Goal: Task Accomplishment & Management: Use online tool/utility

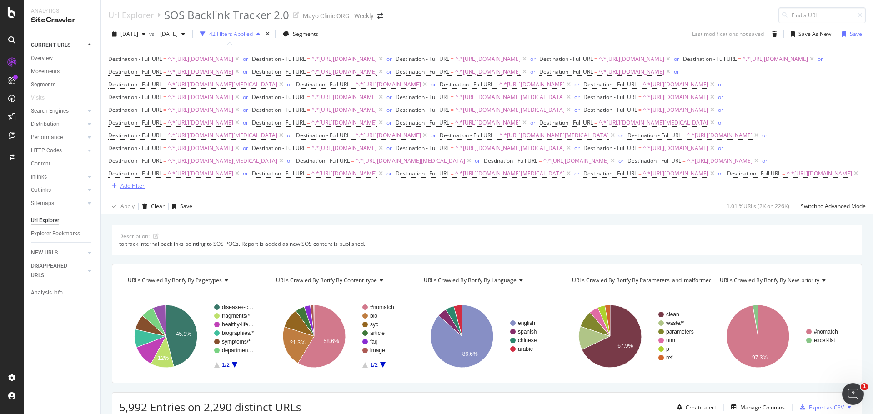
click at [145, 190] on div "Add Filter" at bounding box center [132, 186] width 24 height 8
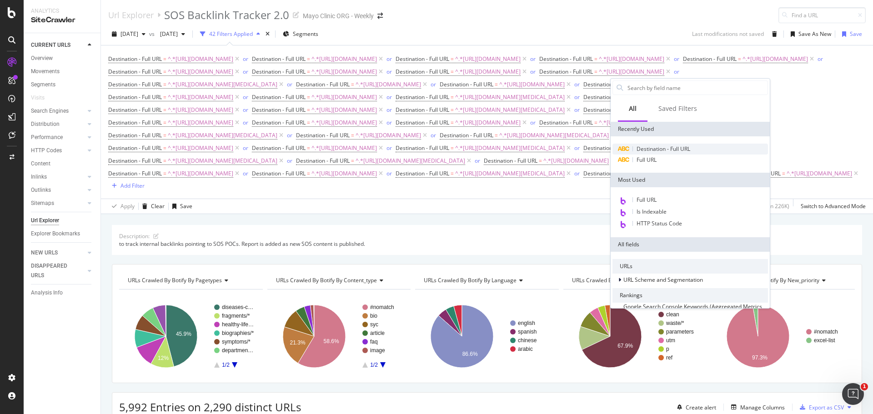
click at [652, 148] on span "Destination - Full URL" at bounding box center [663, 149] width 54 height 8
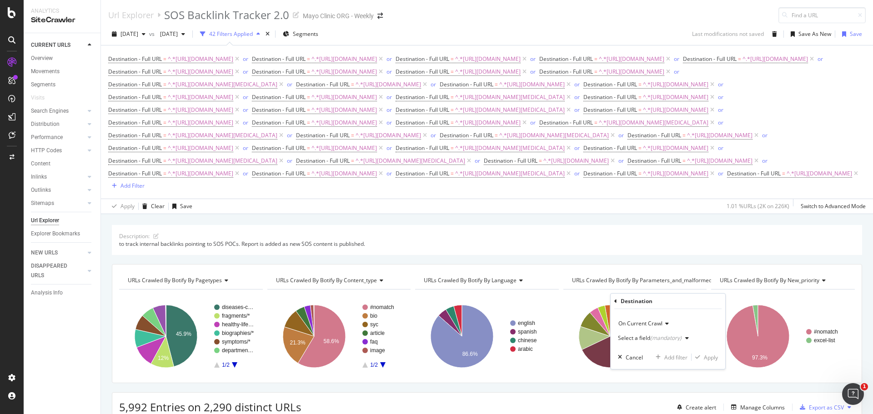
click at [643, 339] on div "Select a field (mandatory)" at bounding box center [650, 337] width 64 height 5
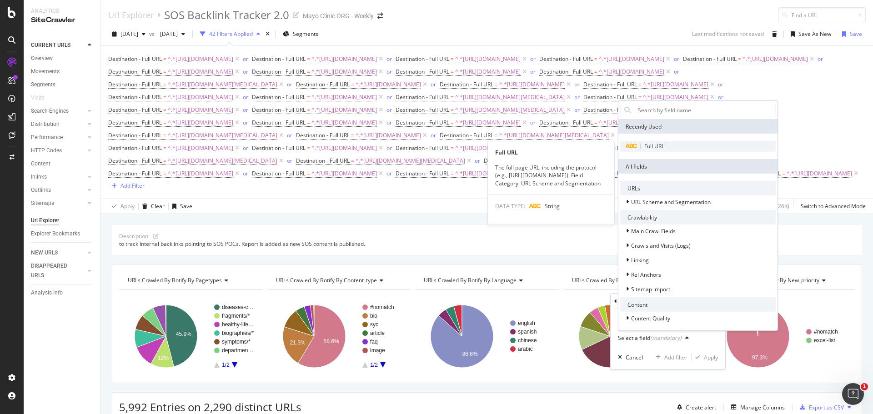
click at [654, 151] on div "Full URL" at bounding box center [697, 146] width 155 height 11
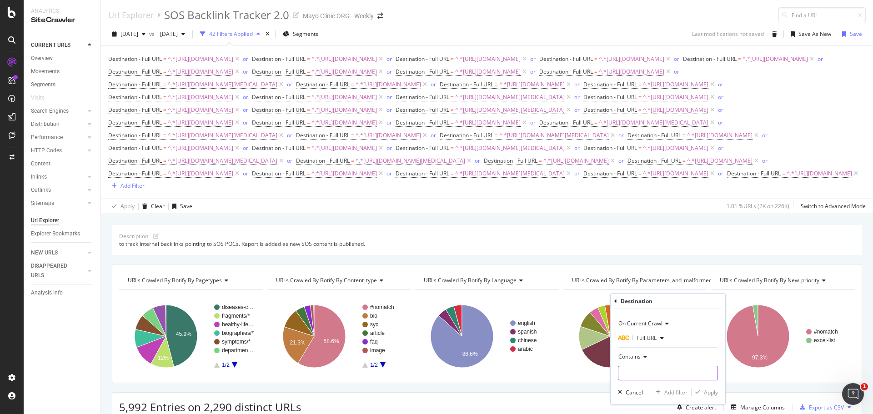
click at [633, 367] on input "text" at bounding box center [667, 373] width 99 height 15
paste input "[URL][DOMAIN_NAME]"
drag, startPoint x: 654, startPoint y: 374, endPoint x: 778, endPoint y: 382, distance: 124.3
click at [778, 382] on body "Analytics SiteCrawler CURRENT URLS Overview Movements Segments Visits Search En…" at bounding box center [436, 207] width 873 height 414
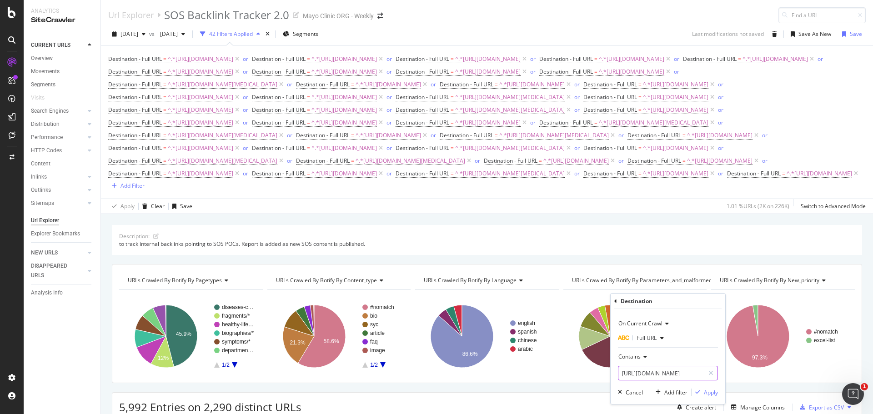
type input "[URL][DOMAIN_NAME]"
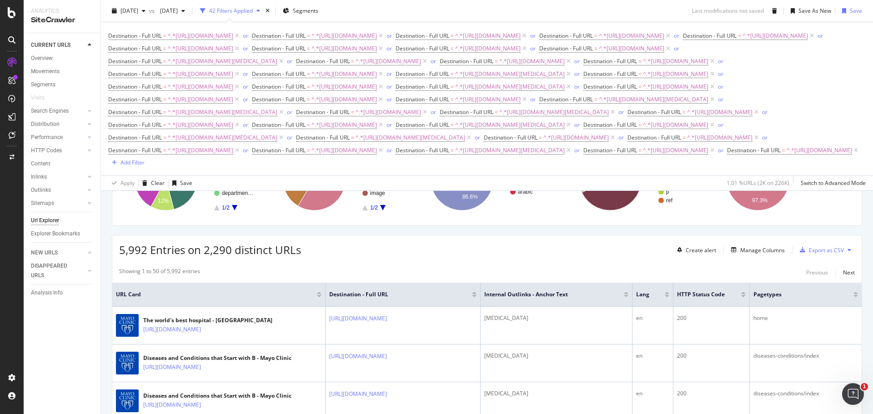
scroll to position [182, 0]
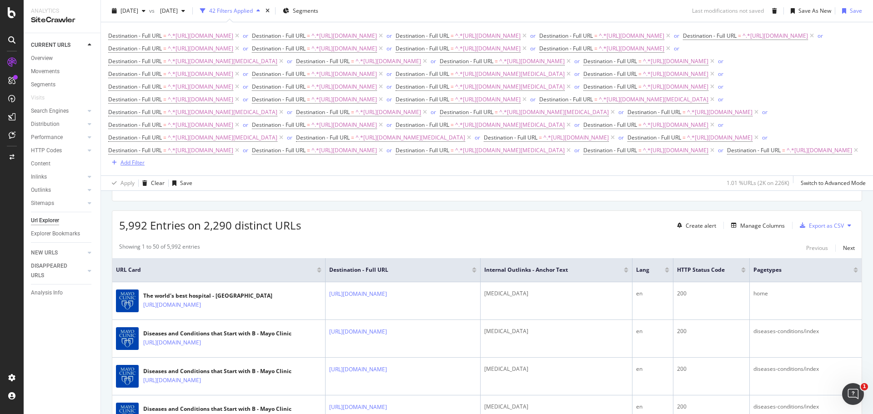
click at [145, 166] on div "Add Filter" at bounding box center [132, 163] width 24 height 8
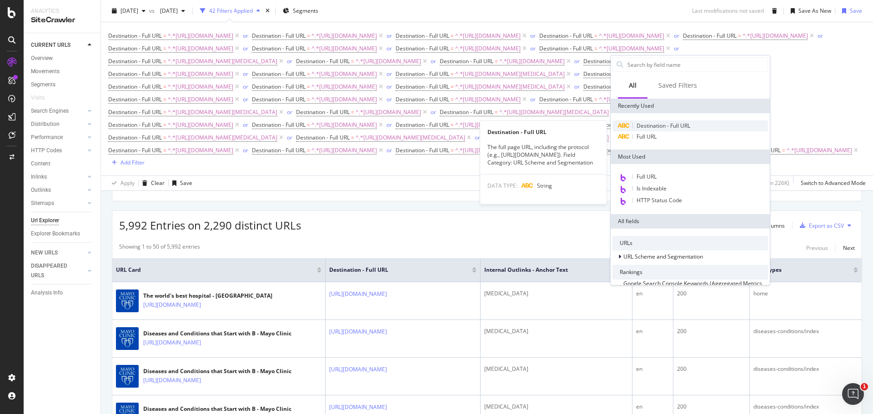
click at [646, 127] on span "Destination - Full URL" at bounding box center [663, 126] width 54 height 8
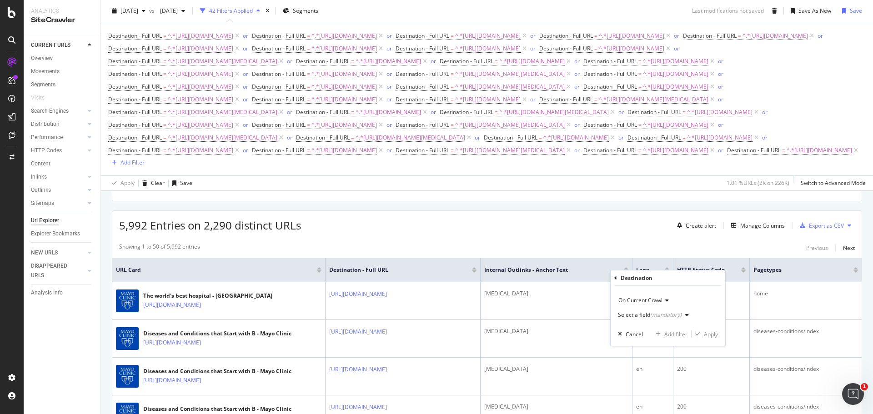
click at [655, 313] on div "(mandatory)" at bounding box center [665, 315] width 31 height 8
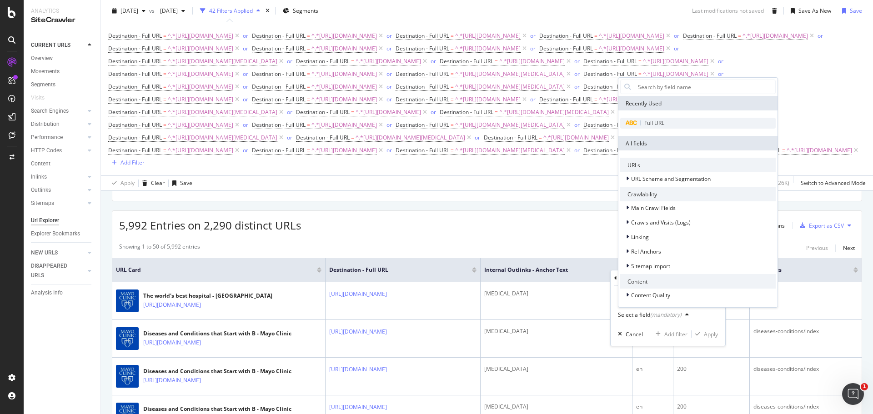
click at [663, 125] on span "Full URL" at bounding box center [654, 123] width 20 height 8
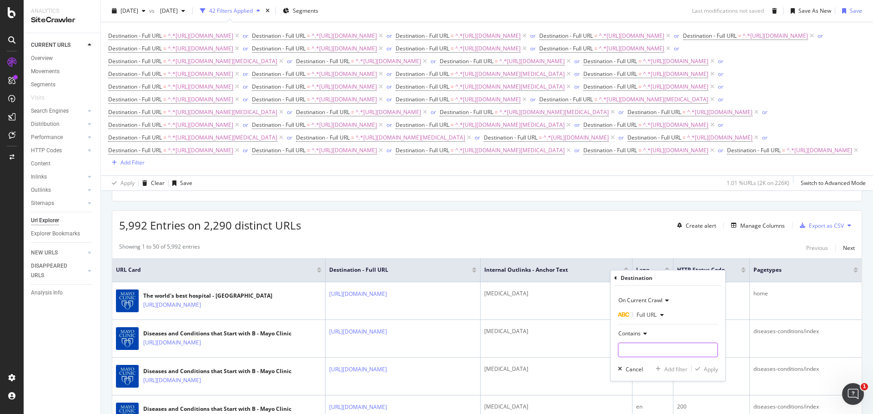
click at [649, 349] on input "text" at bounding box center [667, 350] width 99 height 15
paste input "[URL][DOMAIN_NAME]"
drag, startPoint x: 626, startPoint y: 351, endPoint x: 776, endPoint y: 365, distance: 150.2
click at [776, 365] on body "Analytics SiteCrawler CURRENT URLS Overview Movements Segments Visits Search En…" at bounding box center [436, 207] width 873 height 414
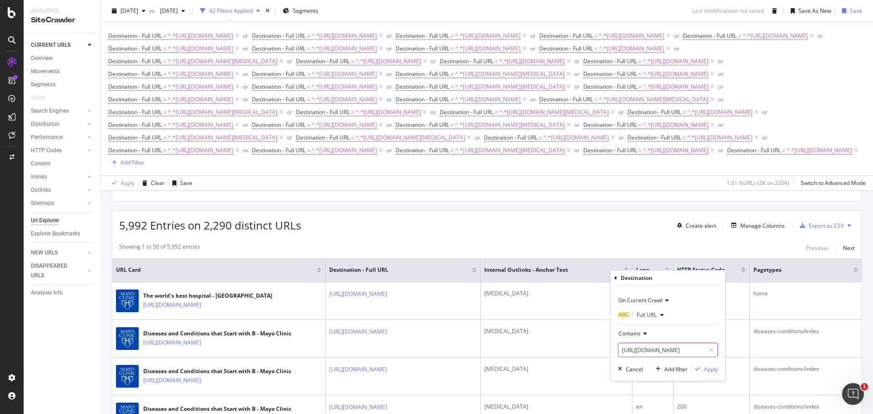
scroll to position [0, 99]
type input "[URL][DOMAIN_NAME]"
click at [705, 370] on div "Apply" at bounding box center [710, 369] width 14 height 8
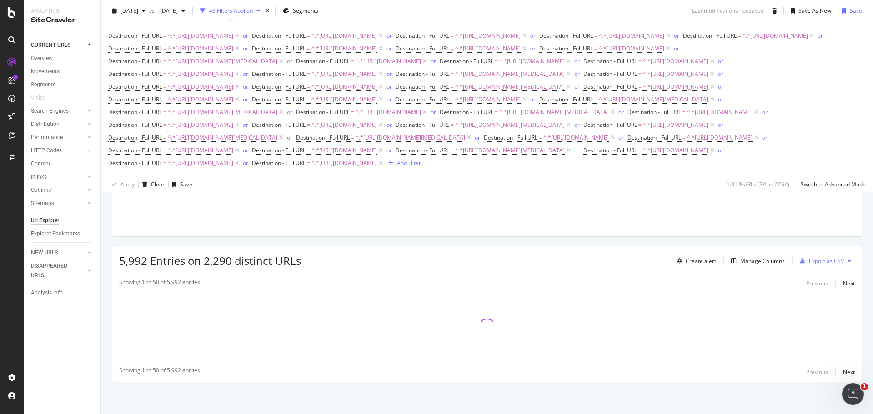
scroll to position [195, 0]
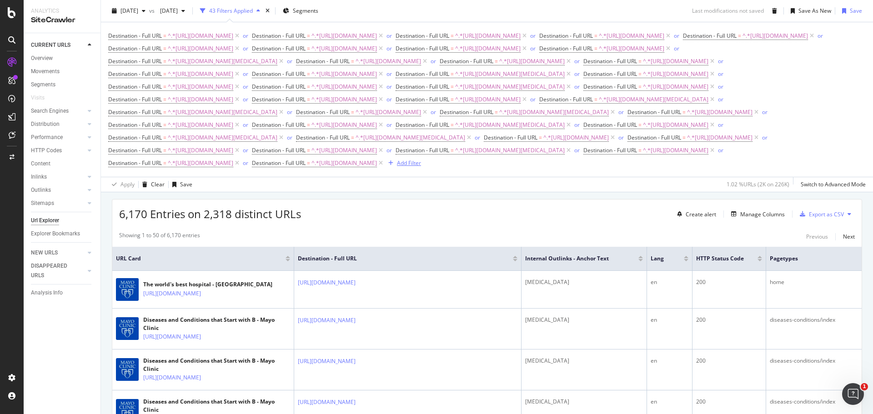
click at [401, 167] on div "Add Filter" at bounding box center [409, 163] width 24 height 8
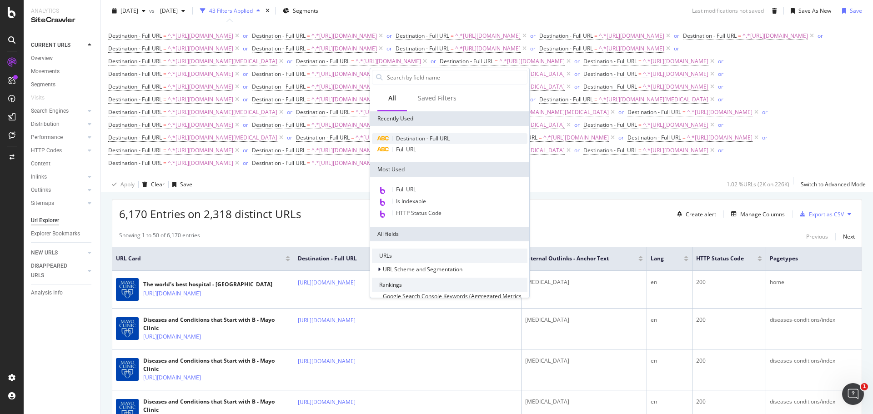
click at [422, 136] on span "Destination - Full URL" at bounding box center [423, 139] width 54 height 8
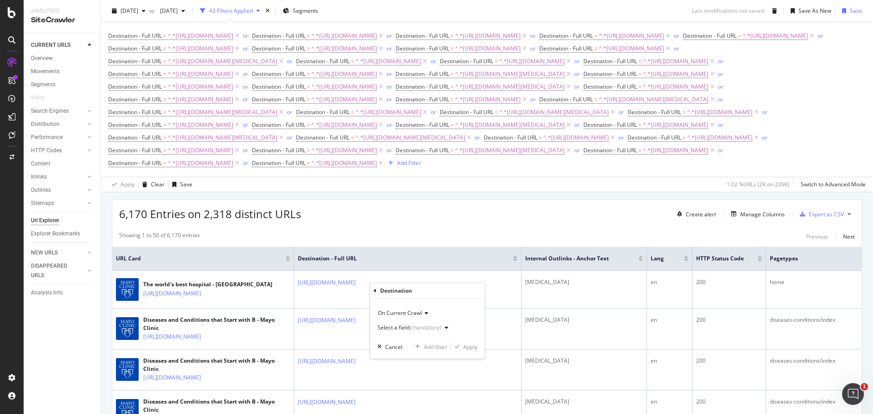
click at [414, 327] on div "(mandatory)" at bounding box center [424, 328] width 31 height 8
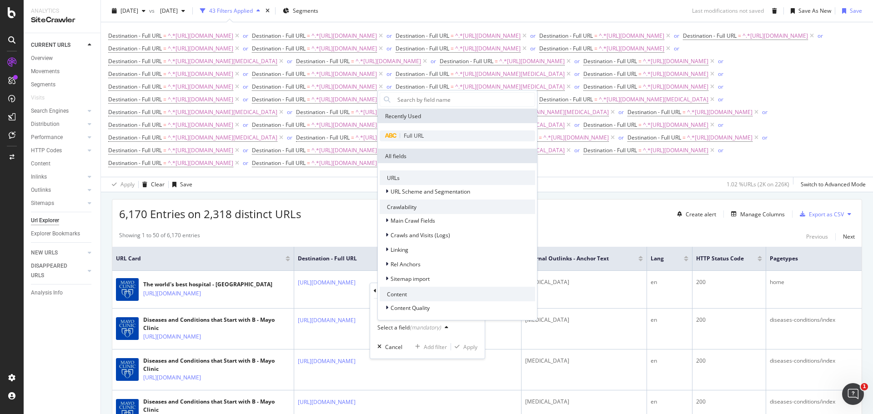
click at [420, 135] on span "Full URL" at bounding box center [414, 136] width 20 height 8
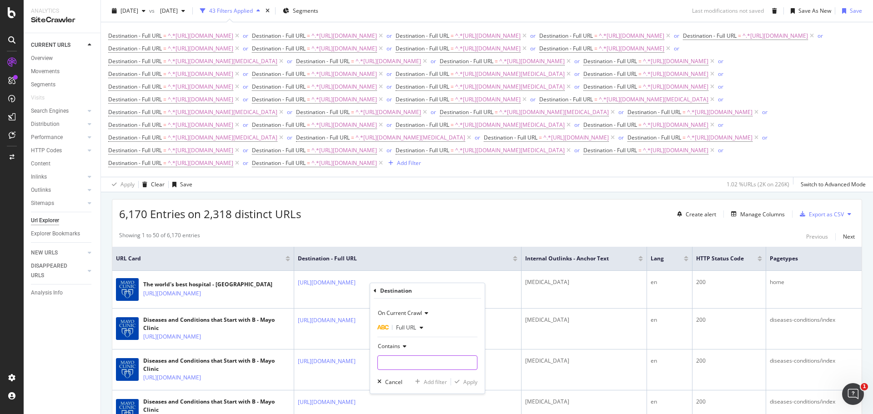
click at [401, 362] on input "text" at bounding box center [427, 362] width 99 height 15
paste input "[URL][DOMAIN_NAME][MEDICAL_DATA]"
drag, startPoint x: 411, startPoint y: 364, endPoint x: 519, endPoint y: 366, distance: 107.7
click at [519, 366] on body "Analytics SiteCrawler CURRENT URLS Overview Movements Segments Visits Search En…" at bounding box center [436, 207] width 873 height 414
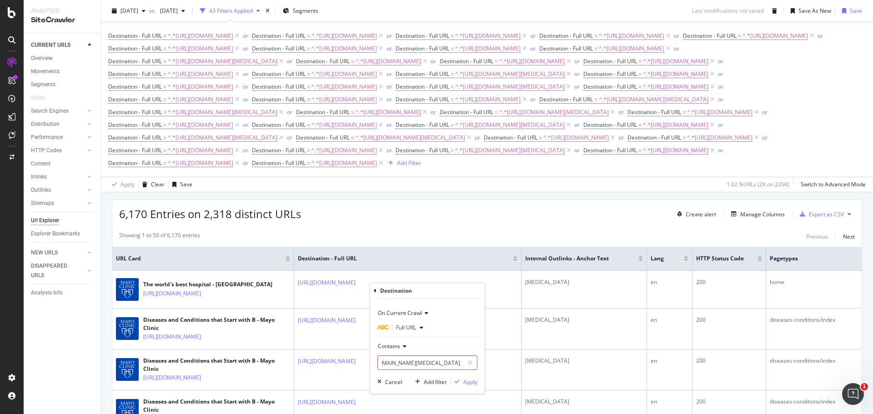
scroll to position [0, 152]
type input "[URL][DOMAIN_NAME][MEDICAL_DATA]"
click at [472, 384] on div "Apply" at bounding box center [470, 382] width 14 height 8
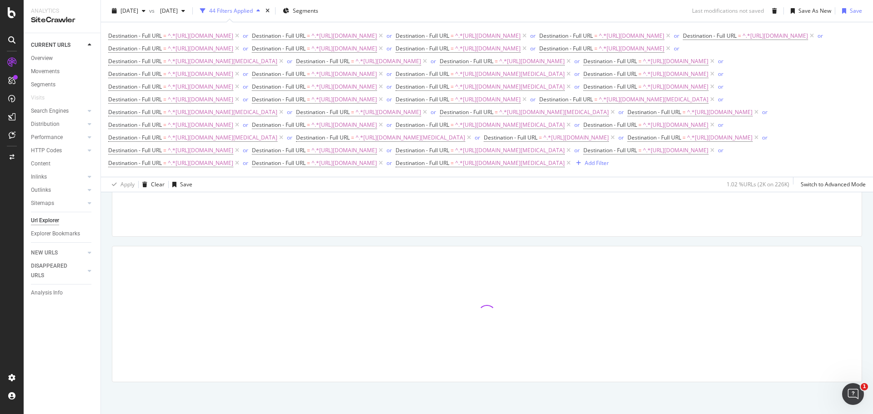
scroll to position [195, 0]
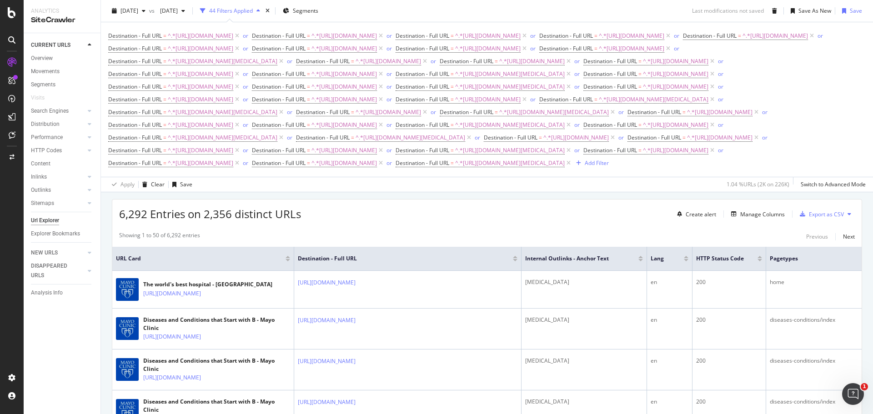
click at [650, 5] on div "[DATE] vs [DATE] 44 Filters Applied Segments Last modifications not saved Save …" at bounding box center [487, 13] width 772 height 18
click at [535, 9] on div "[DATE] vs [DATE] 44 Filters Applied Segments Last modifications not saved Save …" at bounding box center [487, 13] width 772 height 18
click at [180, 188] on div "Save" at bounding box center [186, 184] width 12 height 8
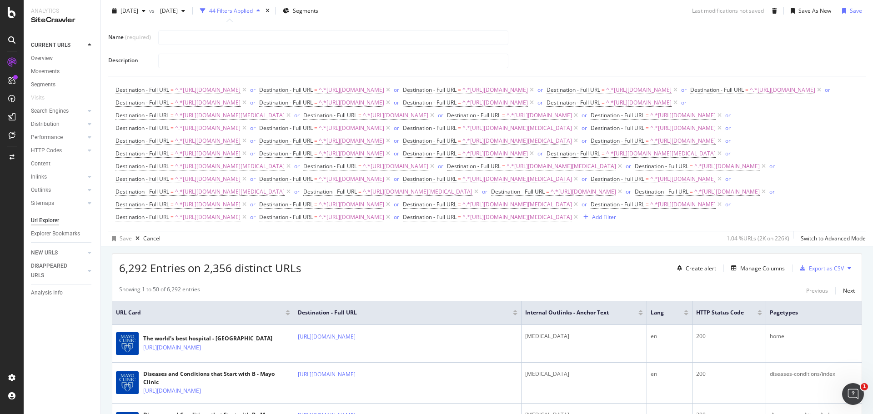
scroll to position [261, 0]
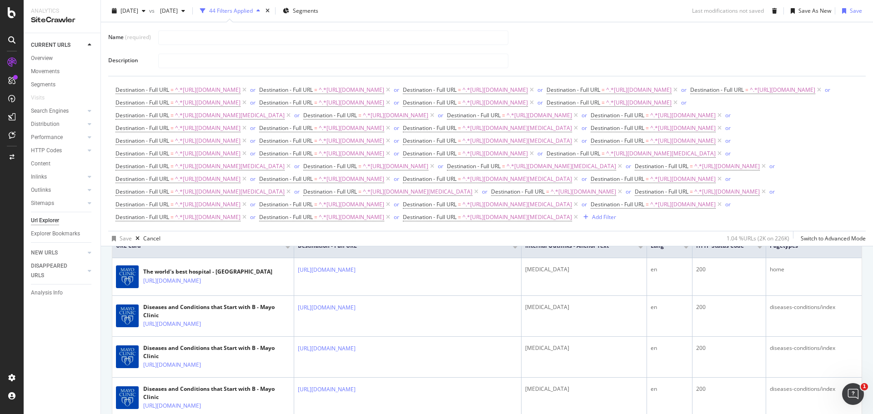
click at [590, 54] on div at bounding box center [508, 61] width 700 height 16
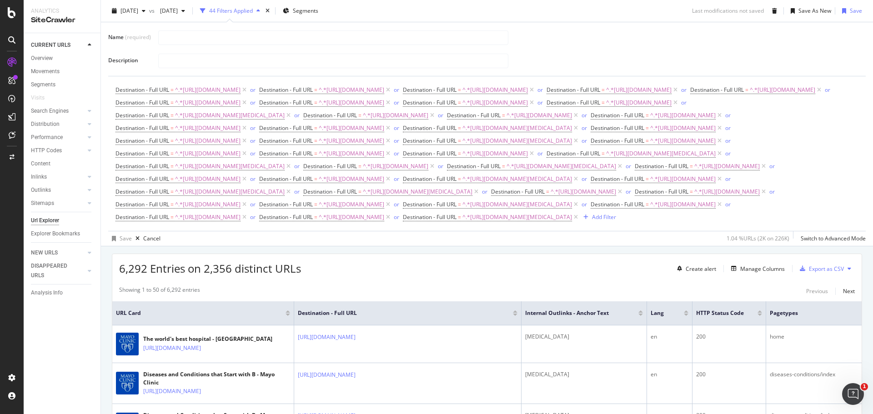
scroll to position [208, 0]
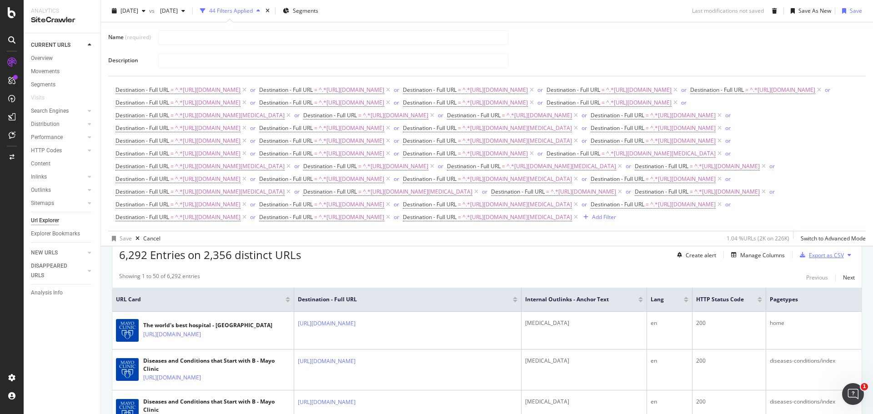
click at [808, 259] on div "Export as CSV" at bounding box center [825, 255] width 35 height 8
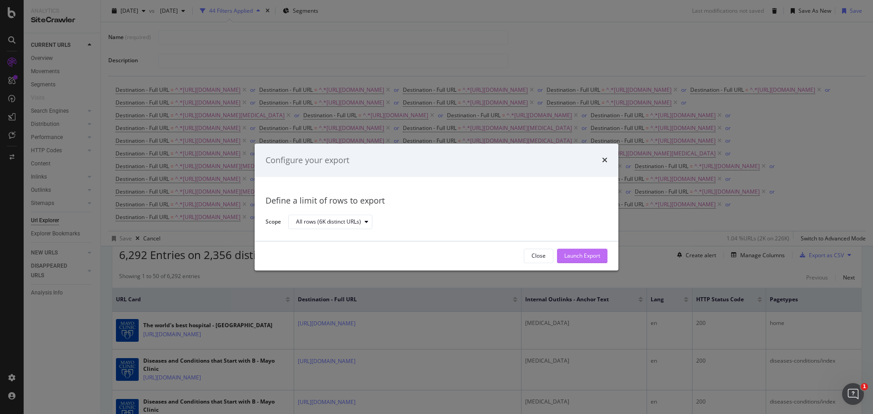
click at [574, 258] on div "Launch Export" at bounding box center [582, 256] width 36 height 8
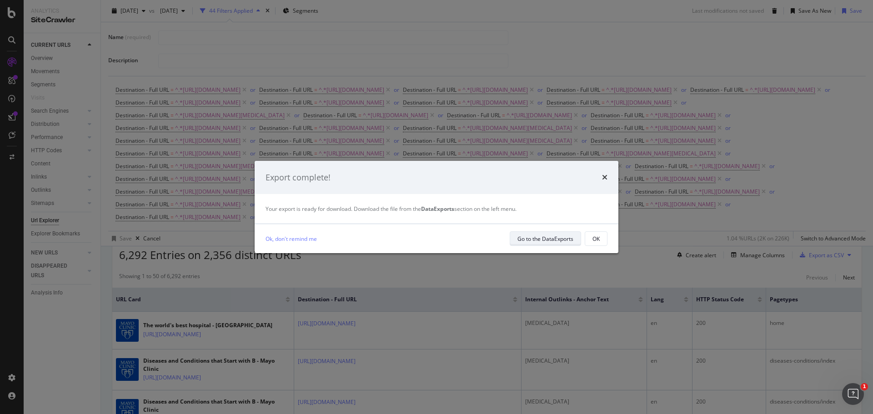
click at [565, 238] on div "Go to the DataExports" at bounding box center [545, 239] width 56 height 8
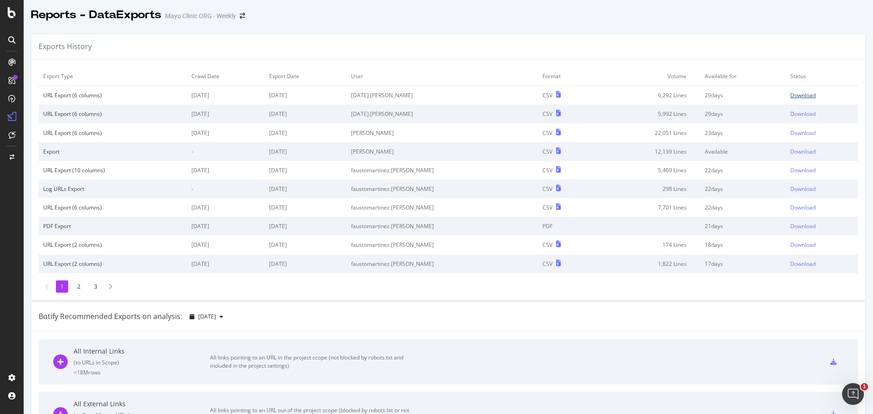
click at [790, 95] on div "Download" at bounding box center [802, 95] width 25 height 8
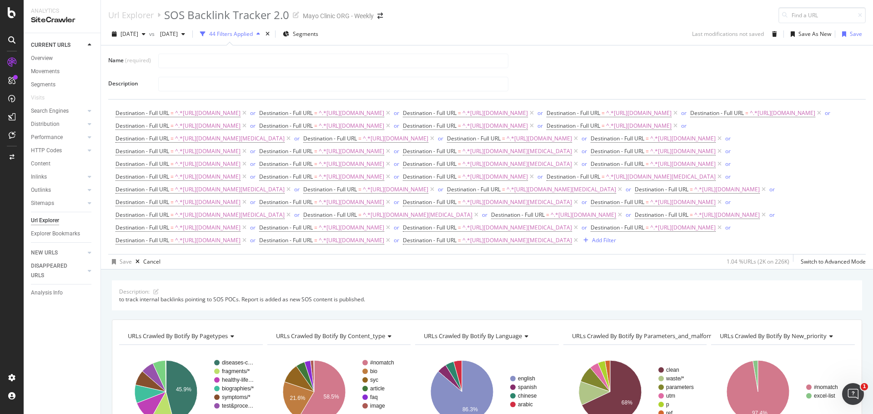
click at [742, 84] on div at bounding box center [508, 84] width 700 height 16
